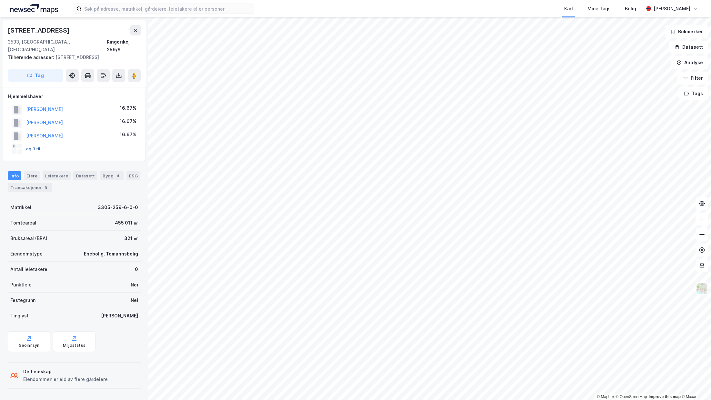
click at [0, 0] on button "og 3 til" at bounding box center [0, 0] width 0 height 0
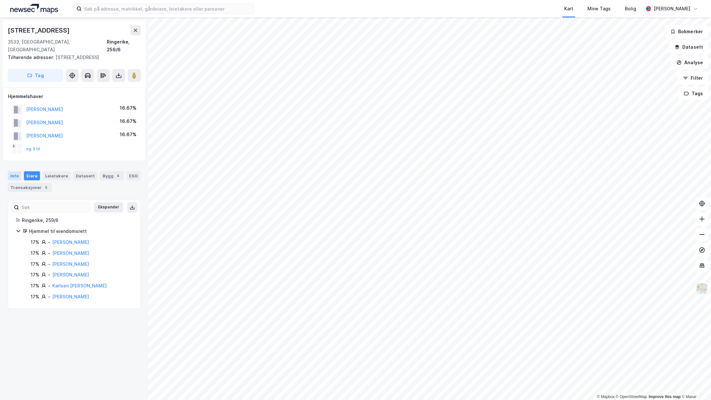
click at [14, 171] on div "Info" at bounding box center [15, 175] width 14 height 9
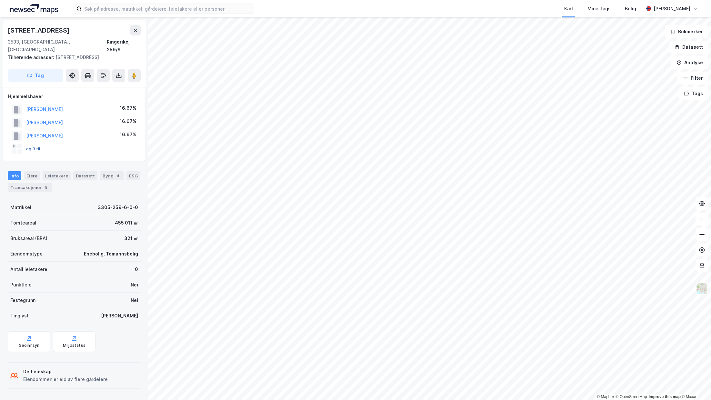
click at [0, 0] on button "og 3 til" at bounding box center [0, 0] width 0 height 0
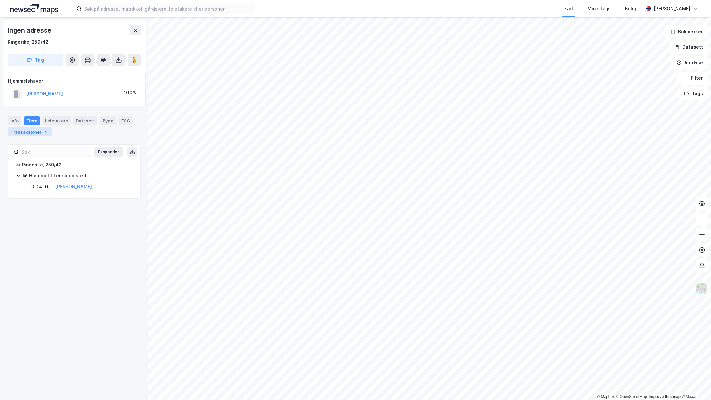
click at [40, 129] on div "Transaksjoner 5" at bounding box center [30, 131] width 44 height 9
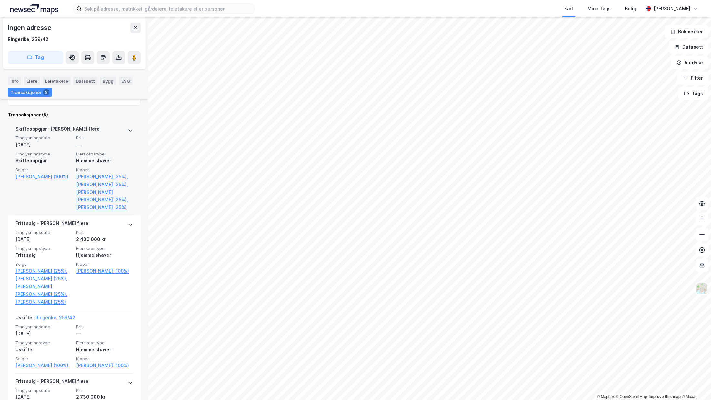
scroll to position [137, 0]
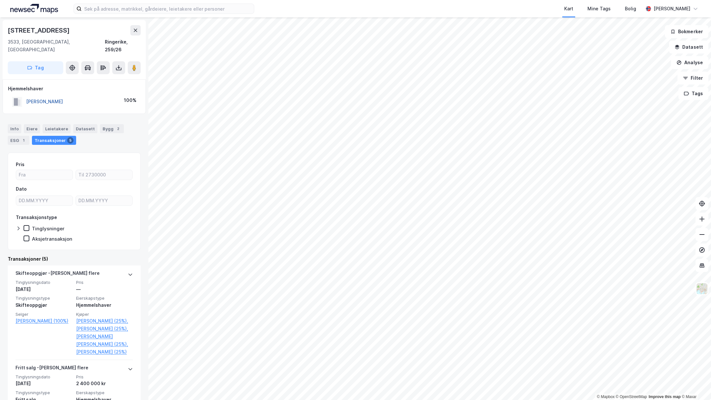
click at [0, 0] on button "[PERSON_NAME]" at bounding box center [0, 0] width 0 height 0
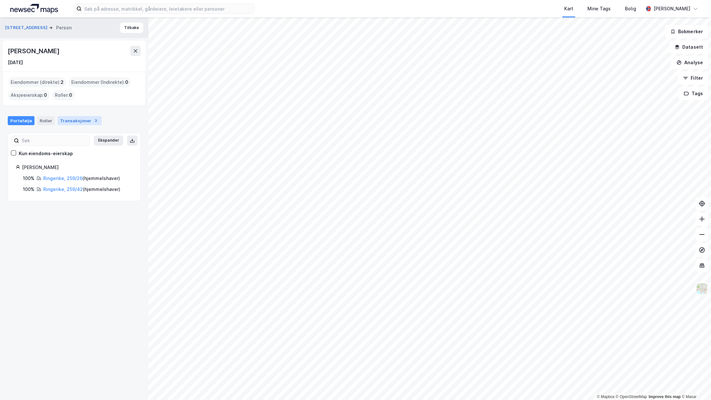
click at [67, 121] on div "Transaksjoner 3" at bounding box center [79, 120] width 44 height 9
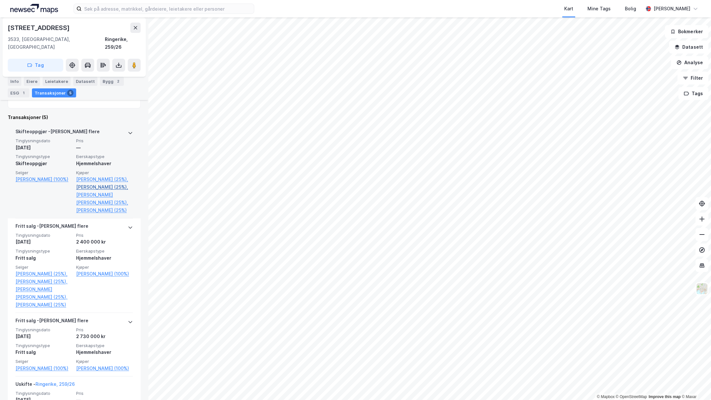
scroll to position [128, 0]
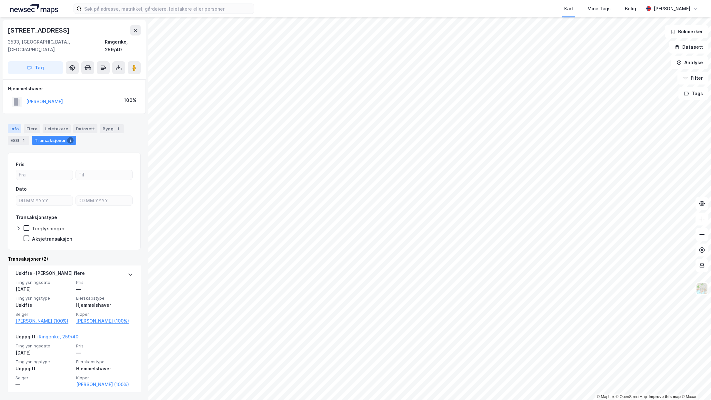
click at [11, 124] on div "Info" at bounding box center [15, 128] width 14 height 9
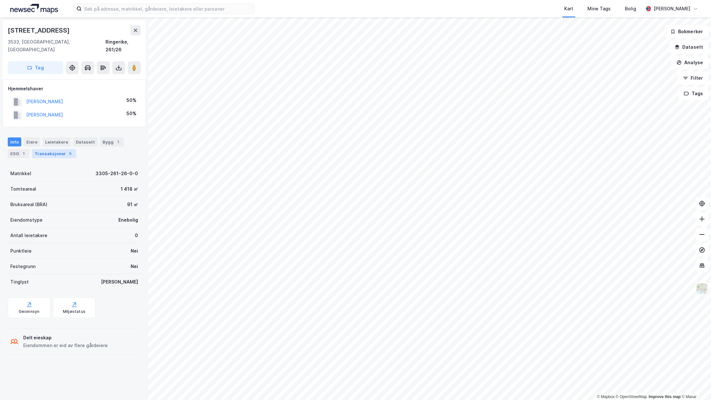
click at [43, 149] on div "Transaksjoner 5" at bounding box center [54, 153] width 44 height 9
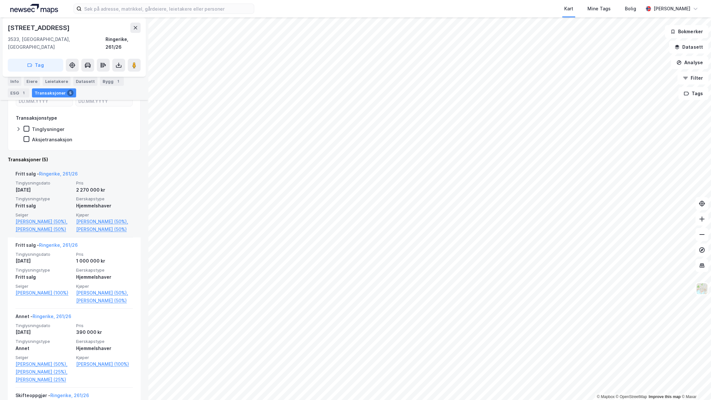
scroll to position [113, 0]
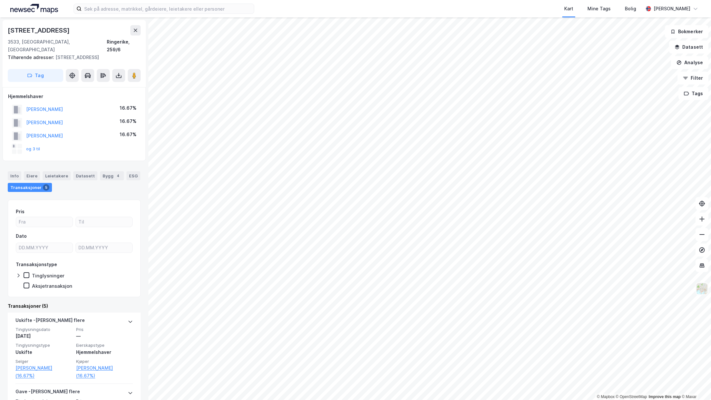
click at [701, 283] on img at bounding box center [702, 289] width 12 height 12
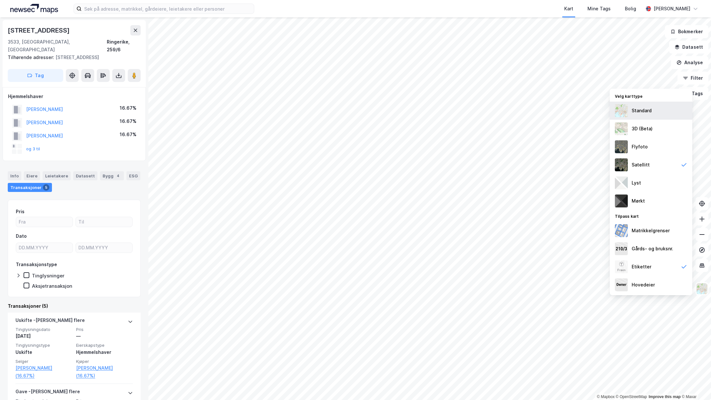
click at [644, 113] on div "Standard" at bounding box center [642, 111] width 20 height 8
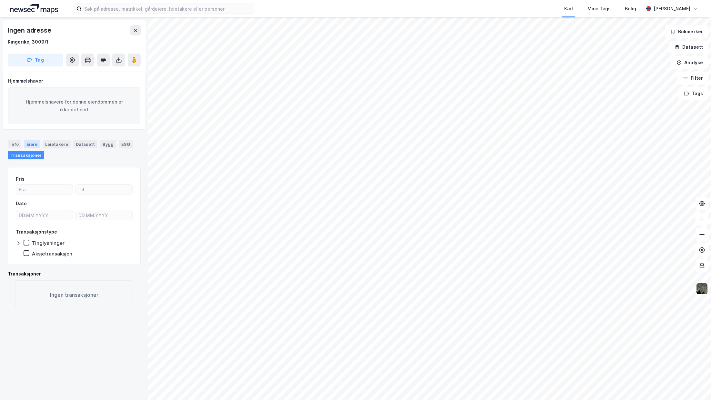
click at [30, 144] on div "Eiere" at bounding box center [32, 144] width 16 height 8
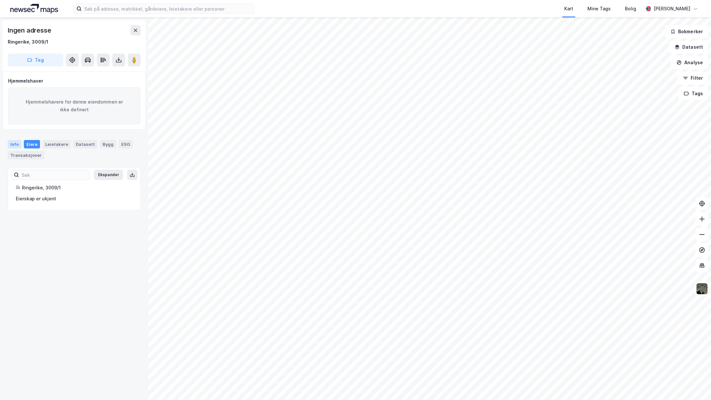
click at [20, 144] on div "Info" at bounding box center [15, 144] width 14 height 8
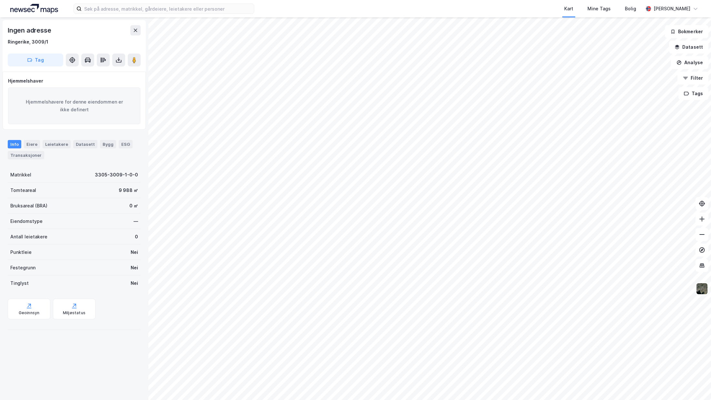
click at [15, 144] on div "Info" at bounding box center [15, 144] width 14 height 8
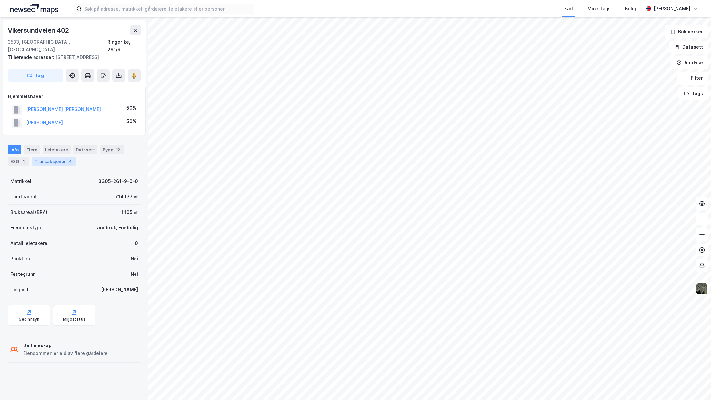
click at [63, 157] on div "Transaksjoner 4" at bounding box center [54, 161] width 44 height 9
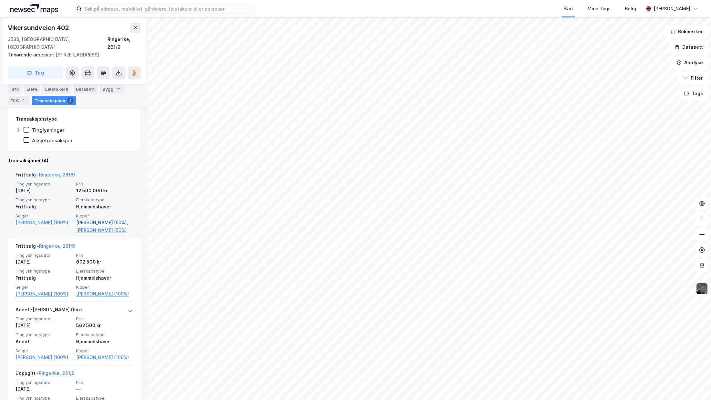
scroll to position [120, 0]
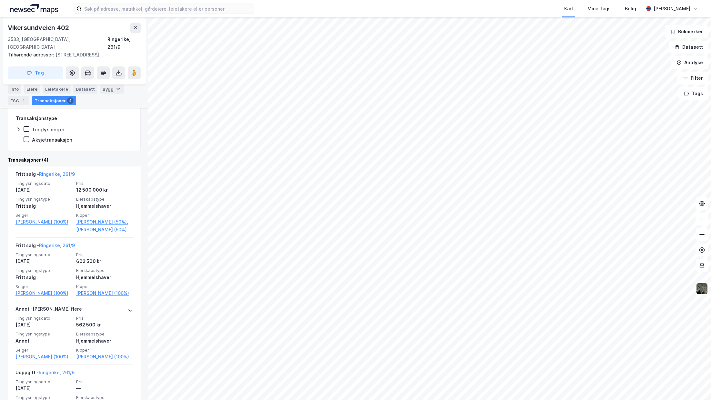
click at [364, 12] on div "Kart Mine Tags Bolig [PERSON_NAME][GEOGRAPHIC_DATA] © Mapbox © OpenStreetMap Im…" at bounding box center [355, 200] width 711 height 400
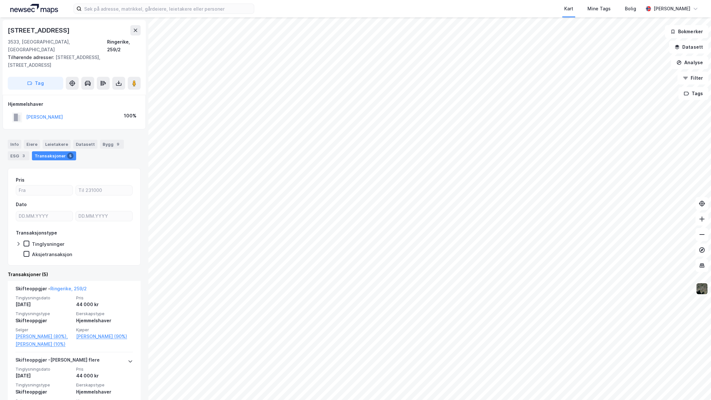
click at [102, 37] on div "© Mapbox © OpenStreetMap Improve this map © Maxar Hauggata 30 3533, Tyristrand,…" at bounding box center [355, 208] width 711 height 383
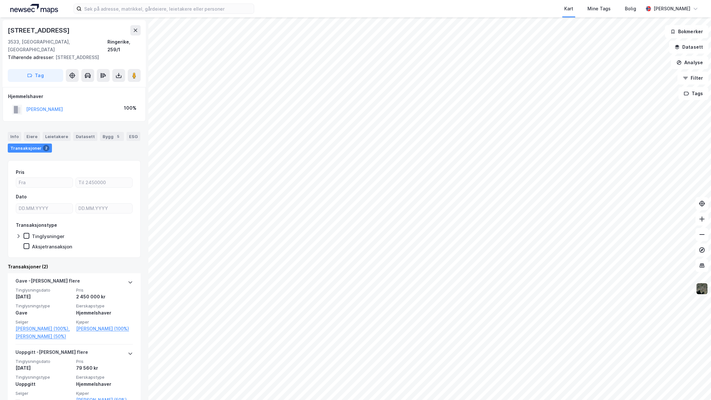
click at [96, 110] on div "© Mapbox © OpenStreetMap Improve this map © [STREET_ADDRESS][GEOGRAPHIC_DATA][S…" at bounding box center [355, 208] width 711 height 383
click at [17, 132] on div "Info" at bounding box center [15, 136] width 14 height 9
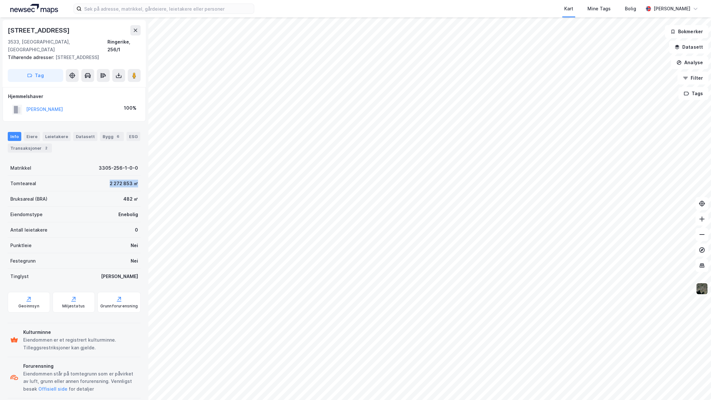
drag, startPoint x: 109, startPoint y: 174, endPoint x: 141, endPoint y: 176, distance: 32.3
click at [141, 176] on div "Vikersundveien 363 3533, Tyristrand, [GEOGRAPHIC_DATA] Ringerike, 256/1 Tilhøre…" at bounding box center [74, 208] width 148 height 383
